Goal: Information Seeking & Learning: Learn about a topic

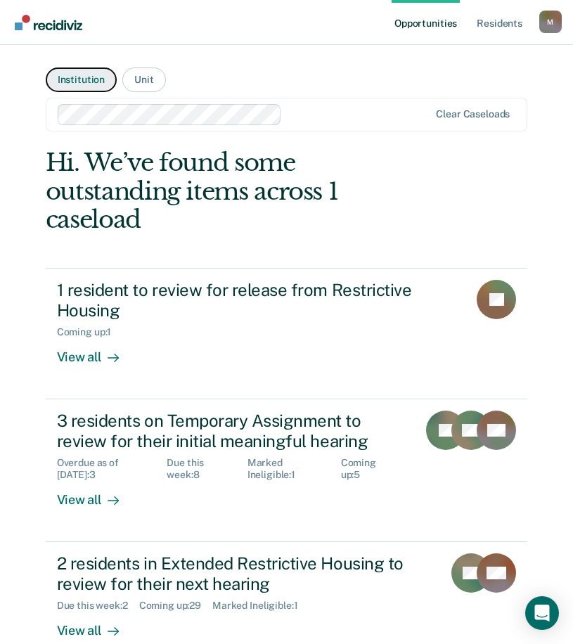
click at [99, 77] on button "Institution" at bounding box center [81, 79] width 71 height 25
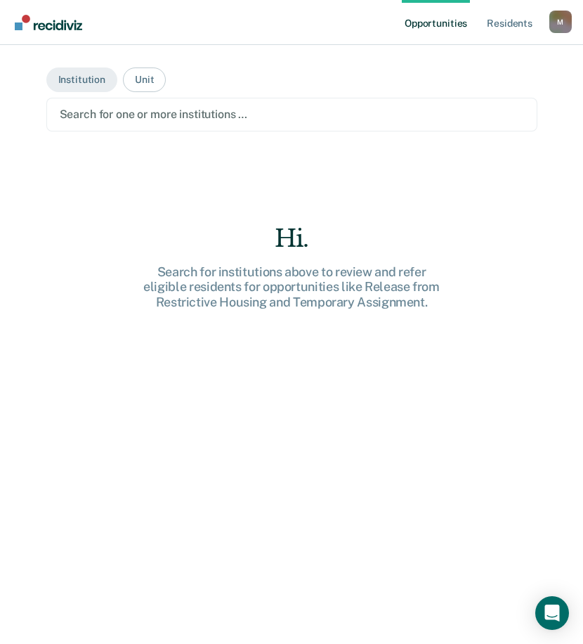
click at [100, 106] on div at bounding box center [292, 114] width 465 height 16
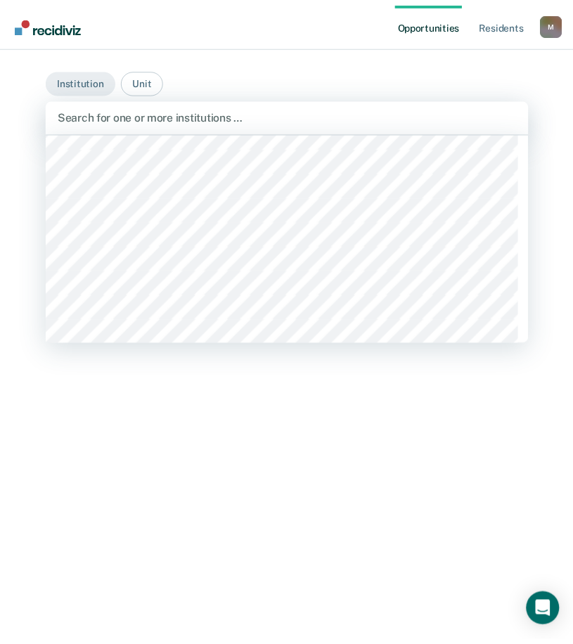
scroll to position [3731, 0]
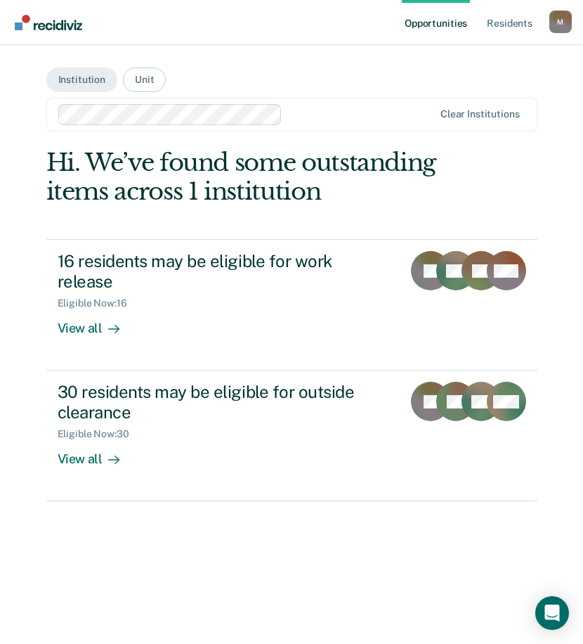
click at [549, 21] on ul "Opportunities Resident s" at bounding box center [476, 22] width 148 height 45
click at [553, 22] on div "M" at bounding box center [561, 22] width 22 height 22
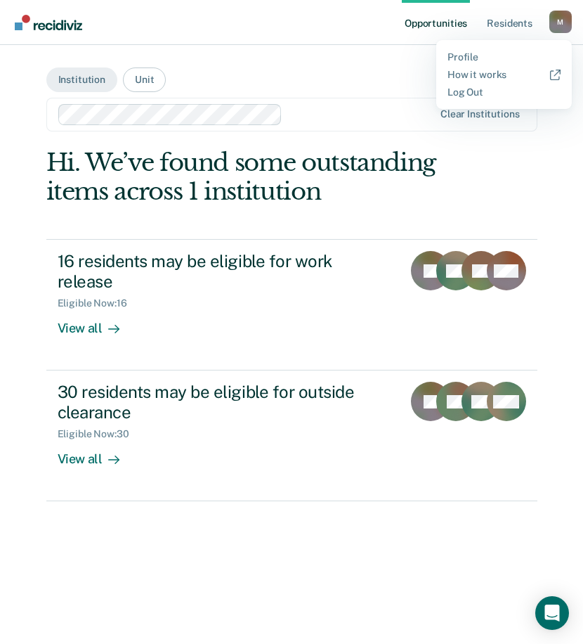
click at [245, 231] on div "Hi. We’ve found some outstanding items across 1 institution 16 residents may be…" at bounding box center [291, 325] width 491 height 354
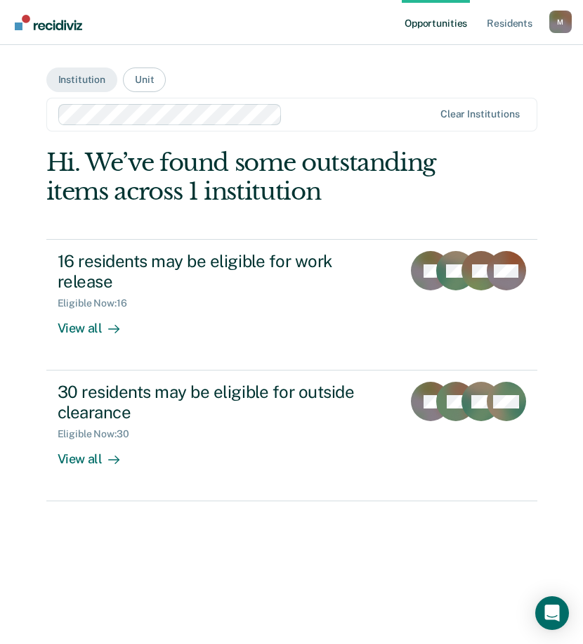
click at [48, 27] on img "Go to Recidiviz Home" at bounding box center [48, 22] width 67 height 15
click at [556, 27] on div "M" at bounding box center [561, 22] width 22 height 22
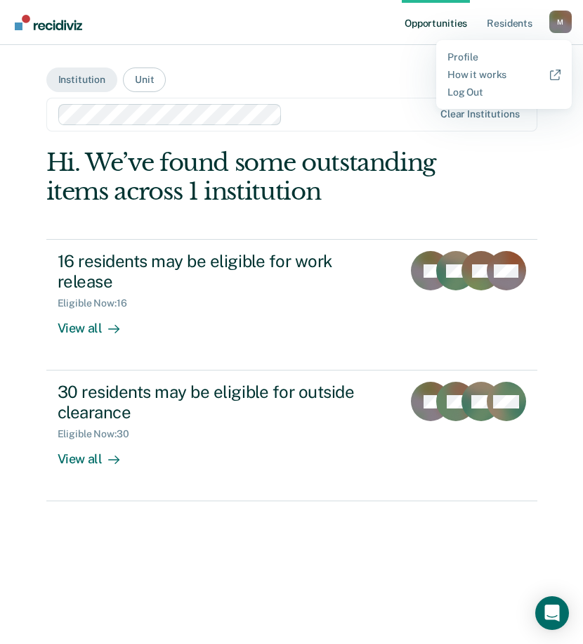
click at [58, 26] on img "Go to Recidiviz Home" at bounding box center [48, 22] width 67 height 15
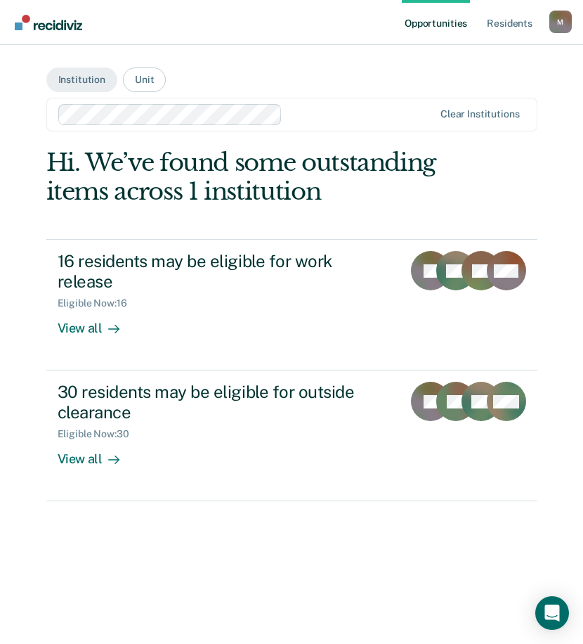
click at [448, 22] on link "Opportunities" at bounding box center [436, 22] width 68 height 45
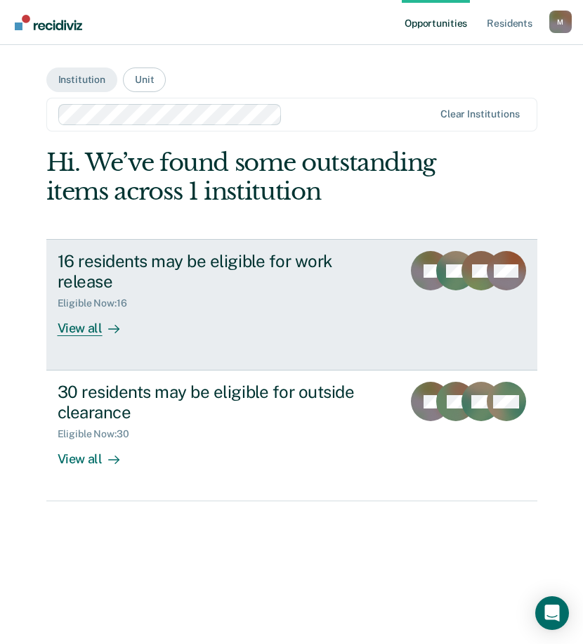
drag, startPoint x: 11, startPoint y: 328, endPoint x: 110, endPoint y: 250, distance: 126.7
click at [110, 250] on link "16 residents may be eligible for work release Eligible Now : 16 View all JB HB …" at bounding box center [291, 304] width 491 height 131
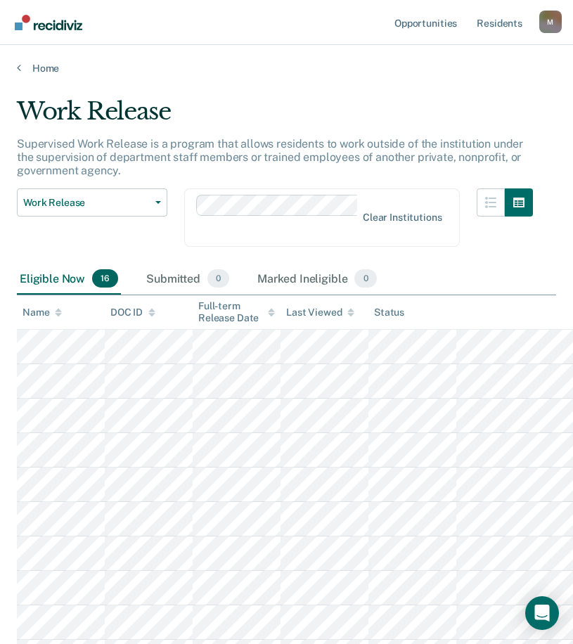
scroll to position [70, 0]
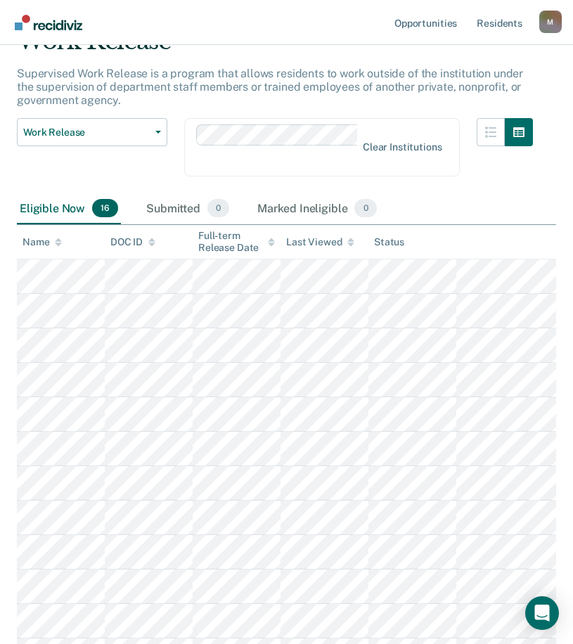
click at [115, 158] on div "Work Release Release from Restrictive Housing Temporary Assignment Extended Res…" at bounding box center [92, 155] width 150 height 75
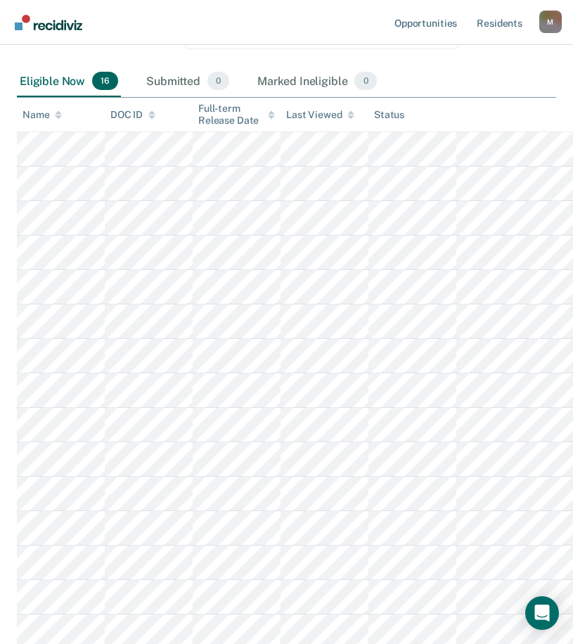
scroll to position [0, 0]
